Goal: Transaction & Acquisition: Book appointment/travel/reservation

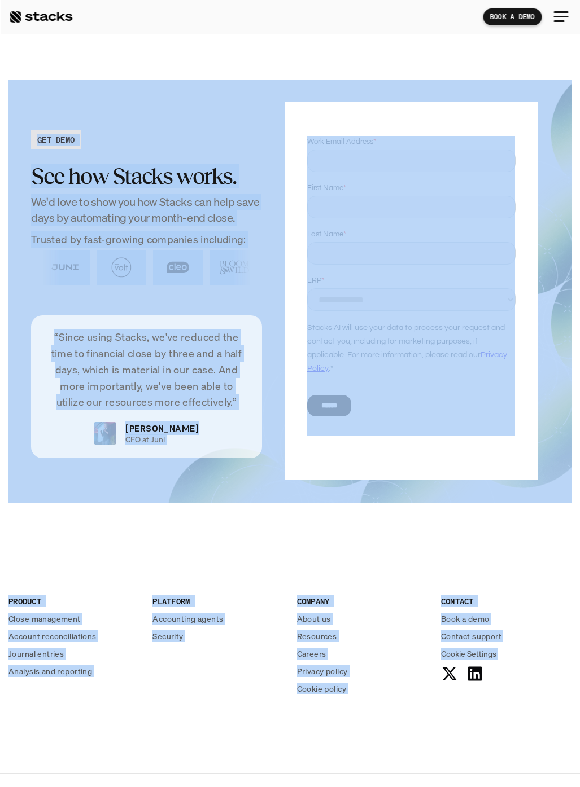
scroll to position [2188, 0]
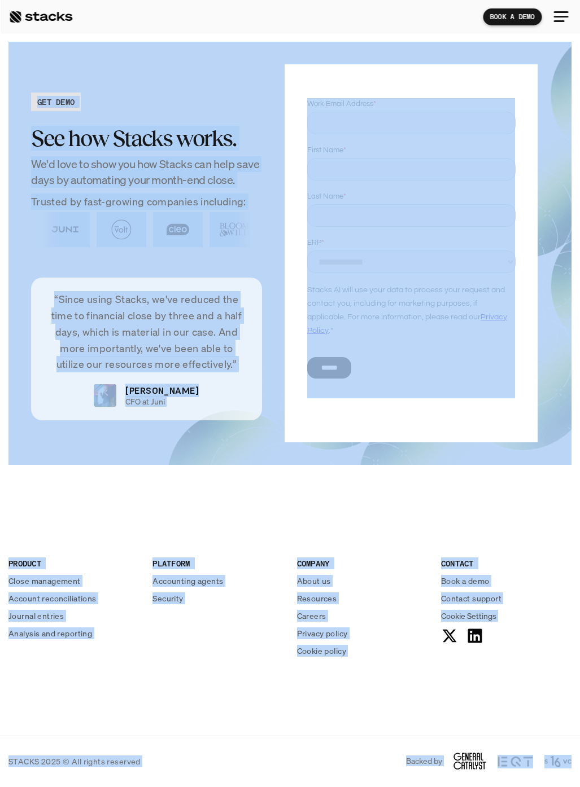
drag, startPoint x: 100, startPoint y: 494, endPoint x: 573, endPoint y: 770, distance: 546.9
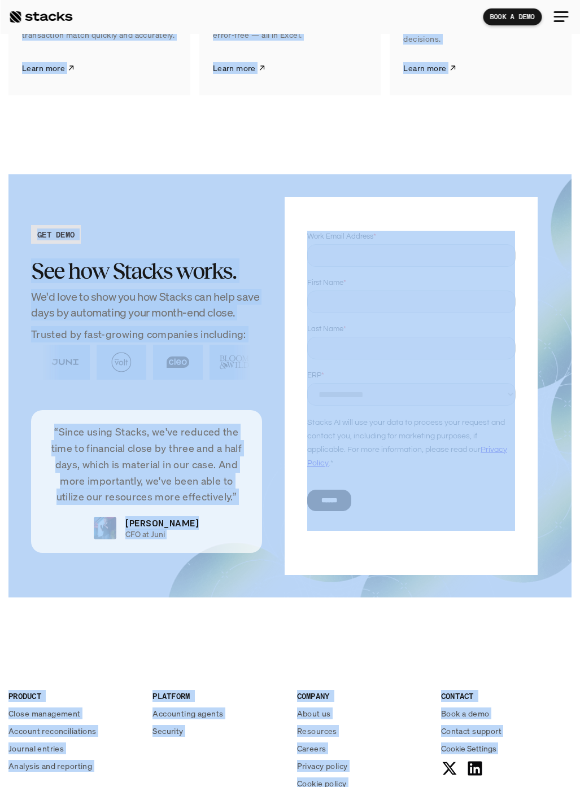
scroll to position [0, 0]
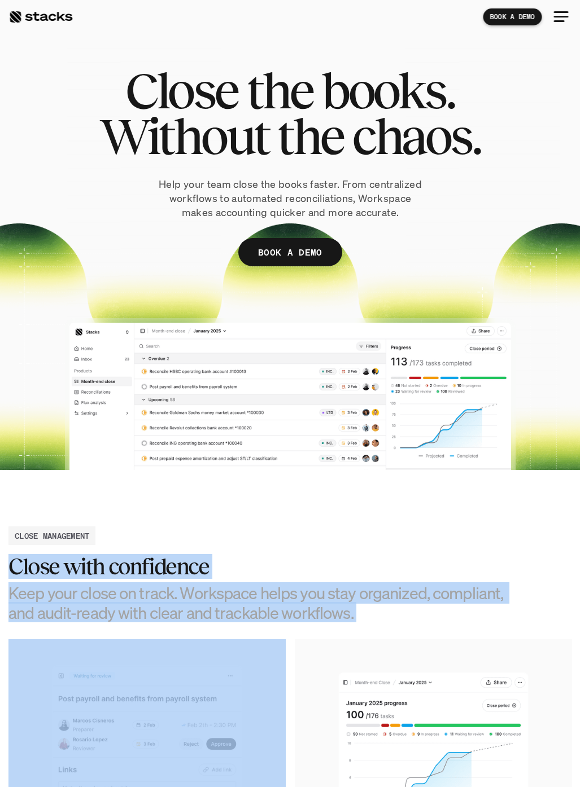
drag, startPoint x: 289, startPoint y: 476, endPoint x: 377, endPoint y: 612, distance: 162.0
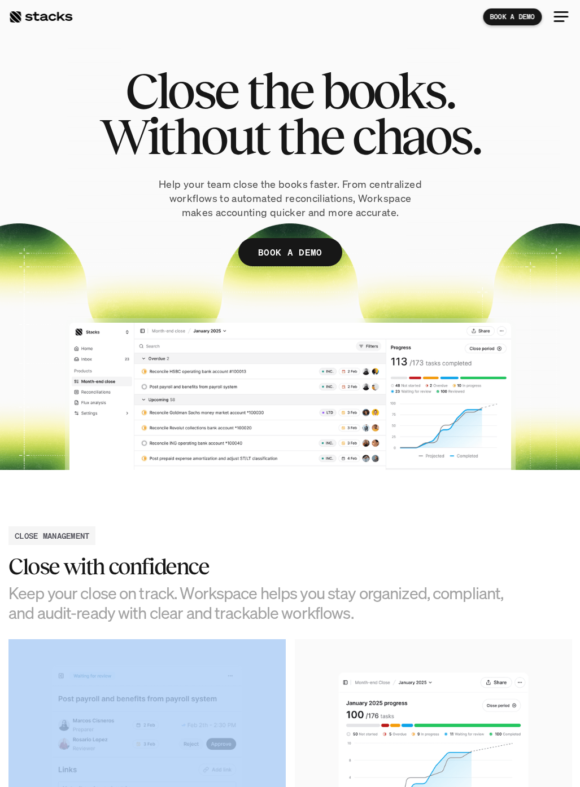
drag, startPoint x: 377, startPoint y: 612, endPoint x: 360, endPoint y: 631, distance: 25.6
click at [377, 613] on h3 "Keep your close on track. Workspace helps you stay organized, compliant, and au…" at bounding box center [262, 604] width 508 height 40
click at [339, 666] on img at bounding box center [433, 752] width 277 height 226
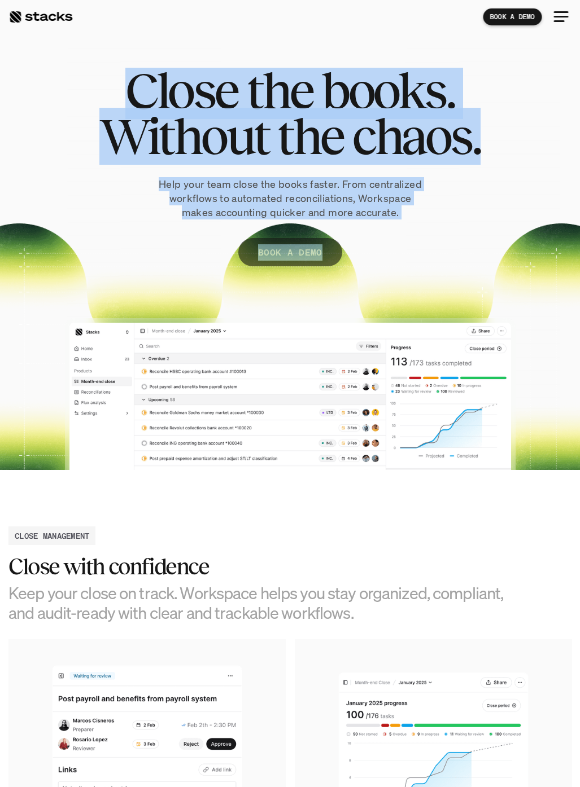
drag, startPoint x: 130, startPoint y: 85, endPoint x: 318, endPoint y: 249, distance: 249.6
click at [318, 249] on div "Close the books. Without the chaos. Help your team close the books faster. From…" at bounding box center [289, 184] width 563 height 233
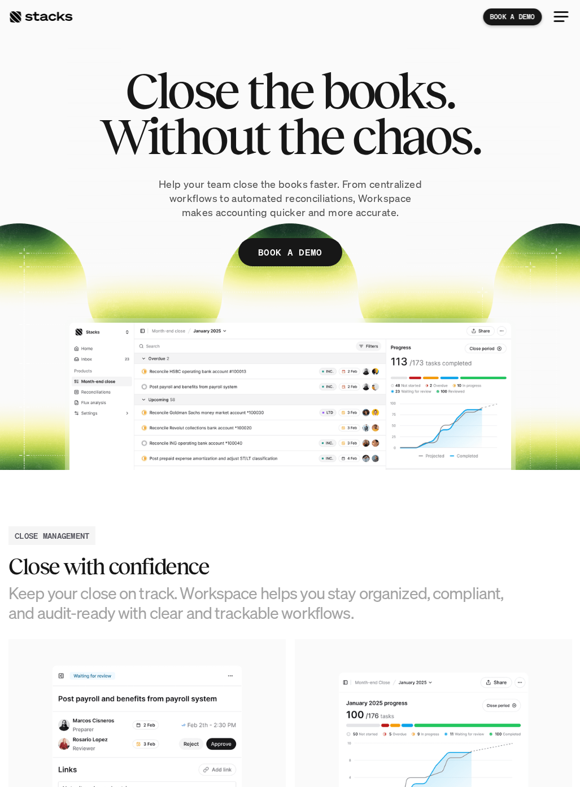
click at [372, 310] on div at bounding box center [289, 257] width 563 height 425
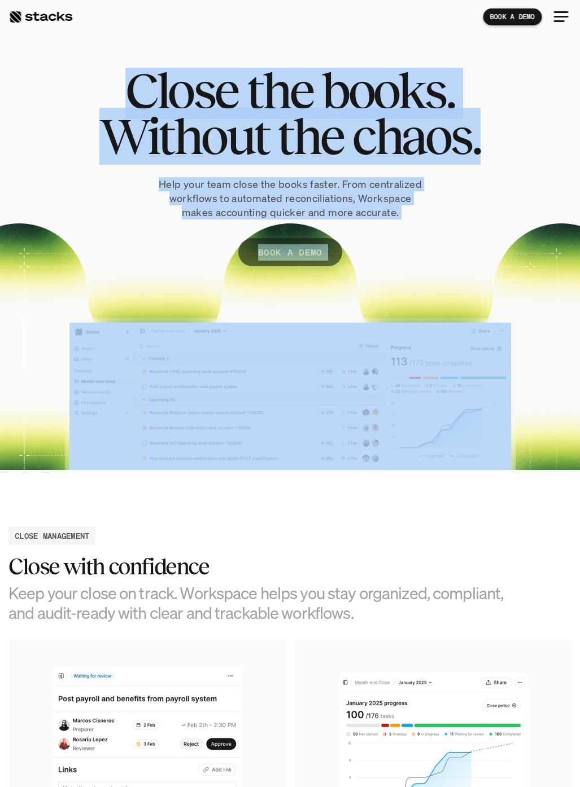
drag, startPoint x: 372, startPoint y: 309, endPoint x: 334, endPoint y: 259, distance: 63.2
click at [334, 259] on div "Close the books. Without the chaos. Help your team close the books faster. From…" at bounding box center [289, 257] width 563 height 425
click at [404, 238] on div "BOOK A DEMO" at bounding box center [289, 269] width 563 height 62
